Goal: Task Accomplishment & Management: Use online tool/utility

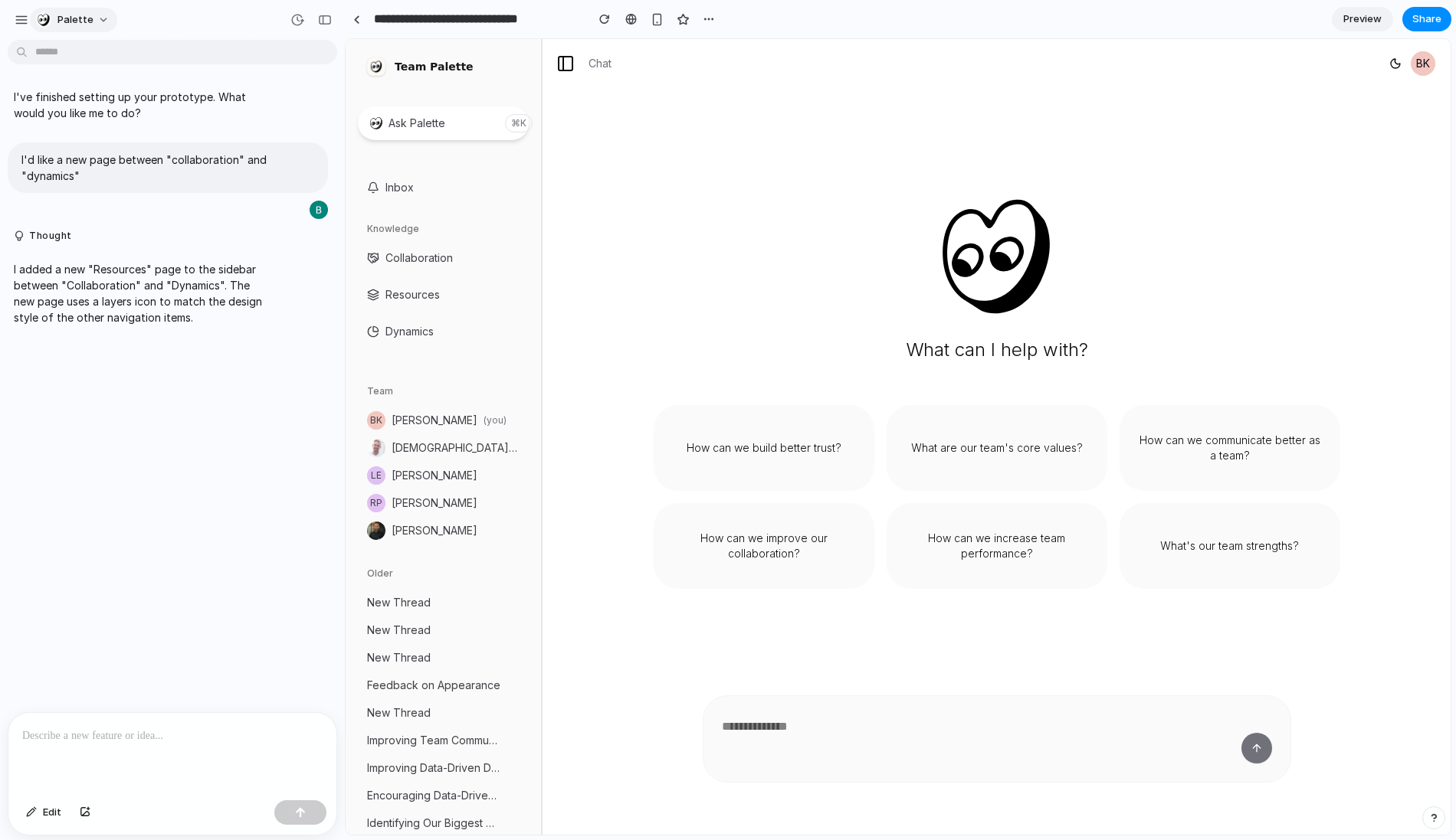
click at [66, 23] on span "Palette" at bounding box center [76, 20] width 36 height 15
click at [66, 23] on div "Settings Invite members Change theme Sign out" at bounding box center [728, 420] width 1456 height 840
click at [25, 23] on div "button" at bounding box center [21, 20] width 14 height 14
click at [130, 755] on div at bounding box center [172, 753] width 328 height 81
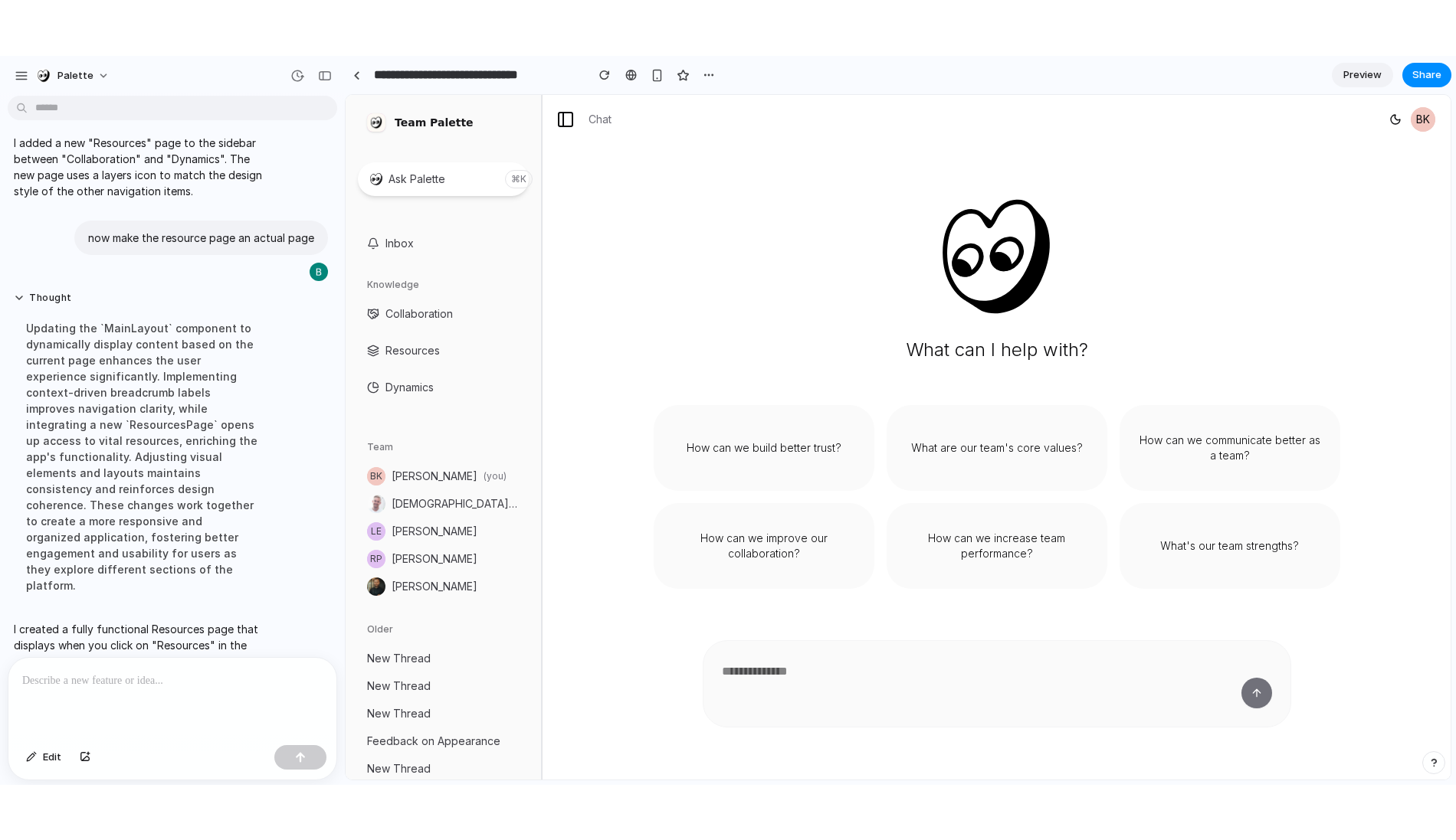
scroll to position [147, 0]
